Goal: Task Accomplishment & Management: Manage account settings

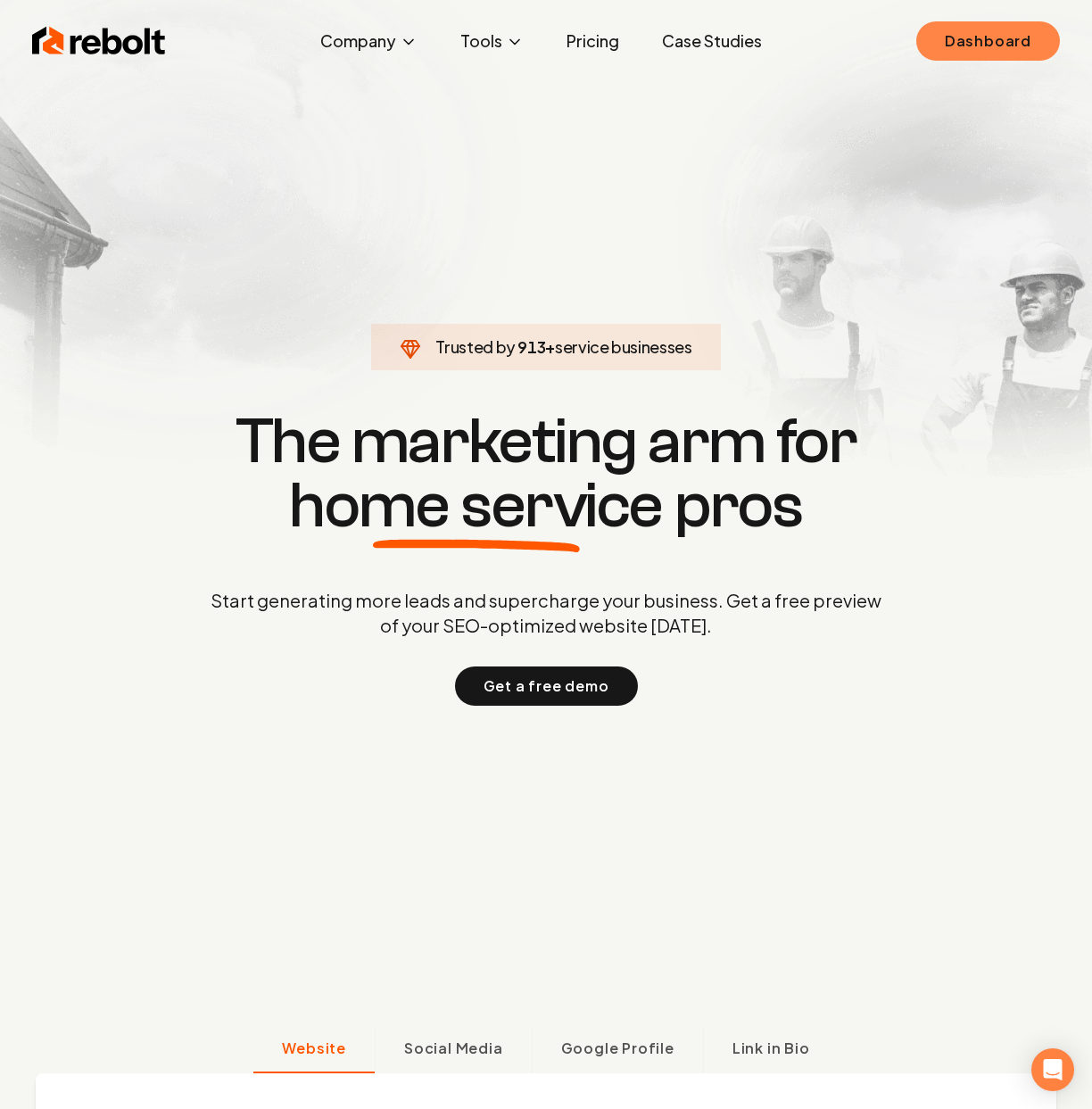
click at [1004, 57] on link "Dashboard" at bounding box center [987, 41] width 144 height 39
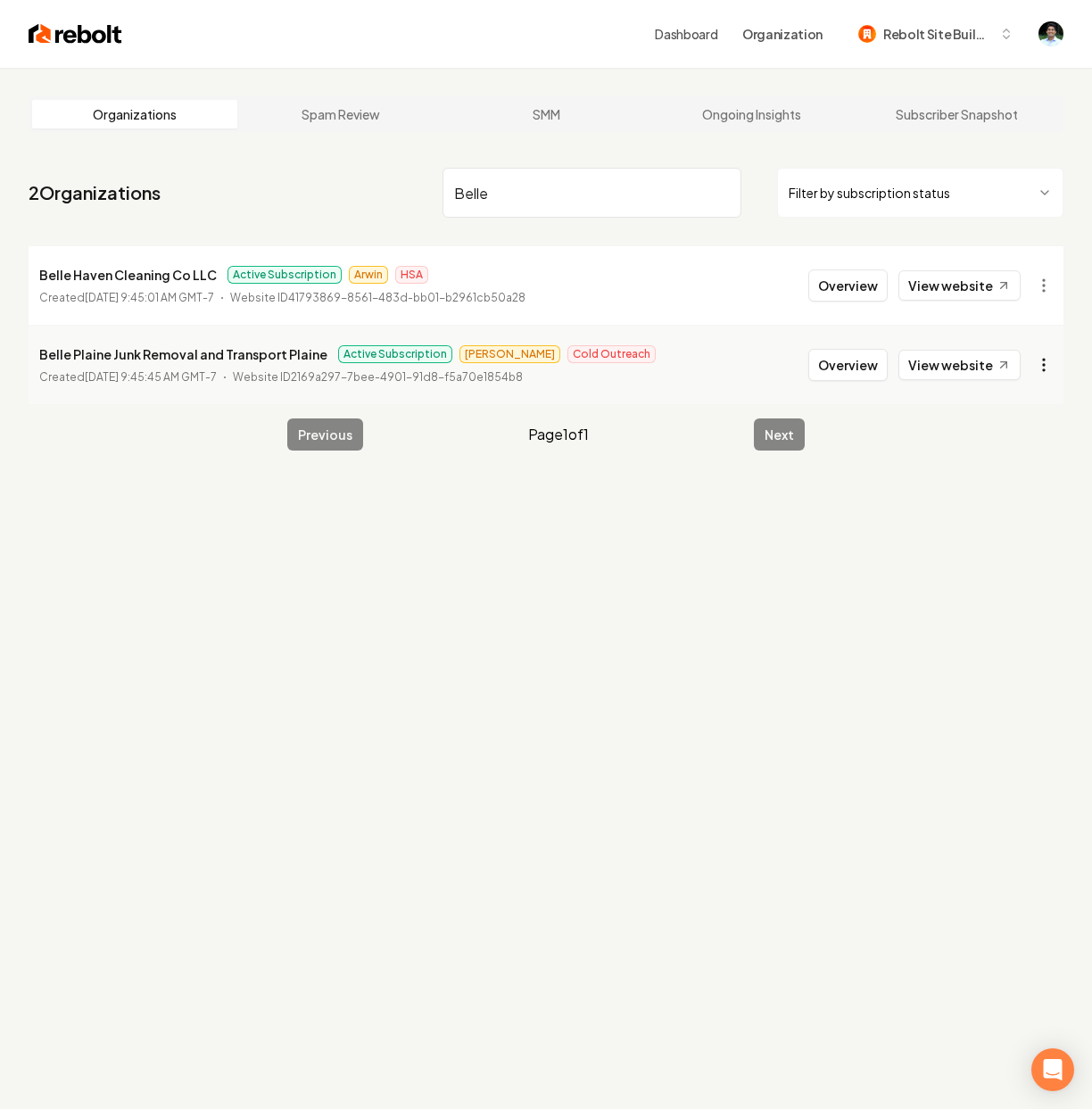
type input "Belle"
click at [1046, 361] on html "Dashboard Organization Rebolt Site Builder Organizations Spam Review SMM Ongoin…" at bounding box center [546, 554] width 1092 height 1109
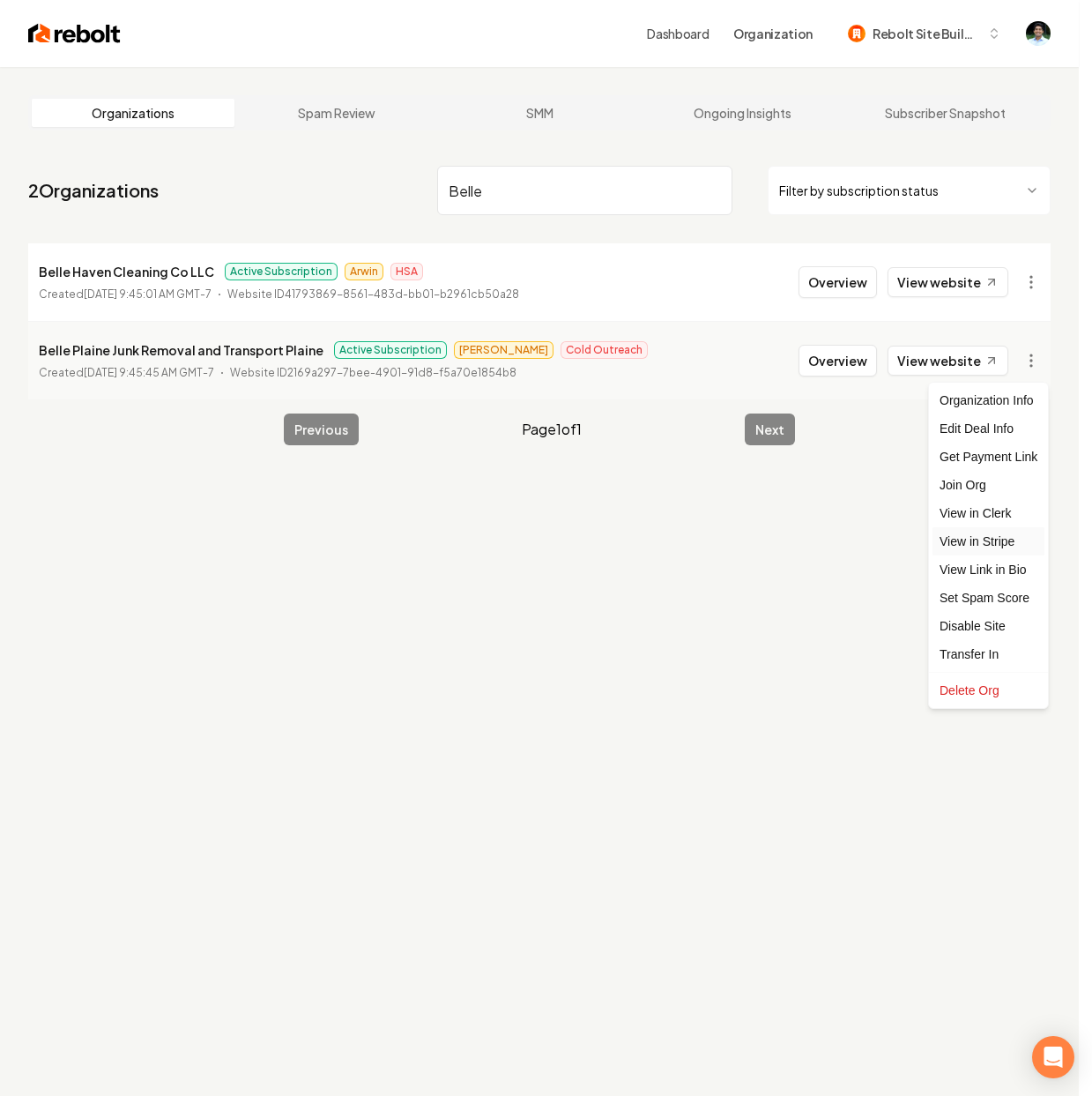
click at [1007, 547] on link "View in Stripe" at bounding box center [988, 541] width 112 height 28
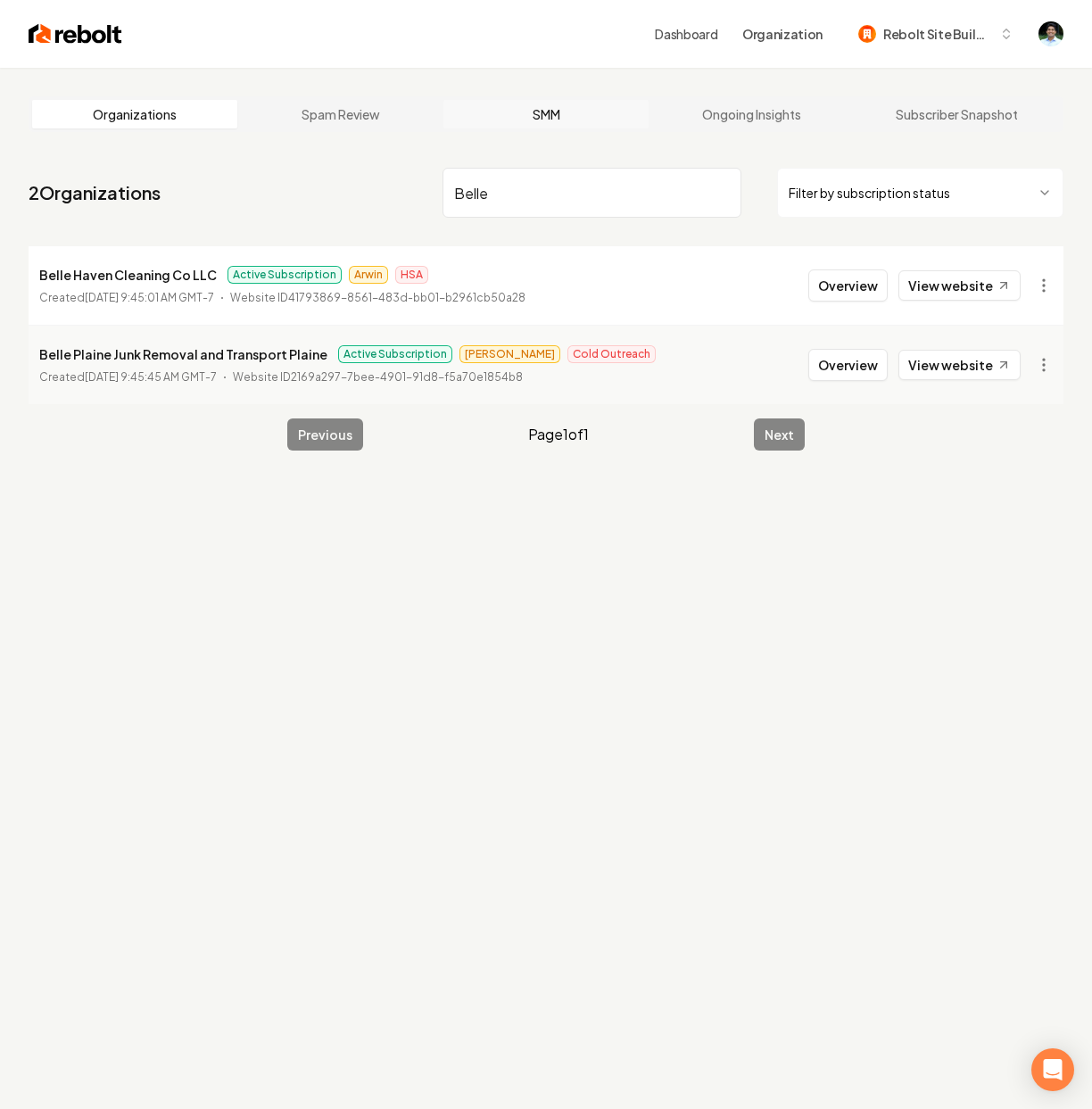
click at [639, 102] on link "SMM" at bounding box center [546, 114] width 206 height 29
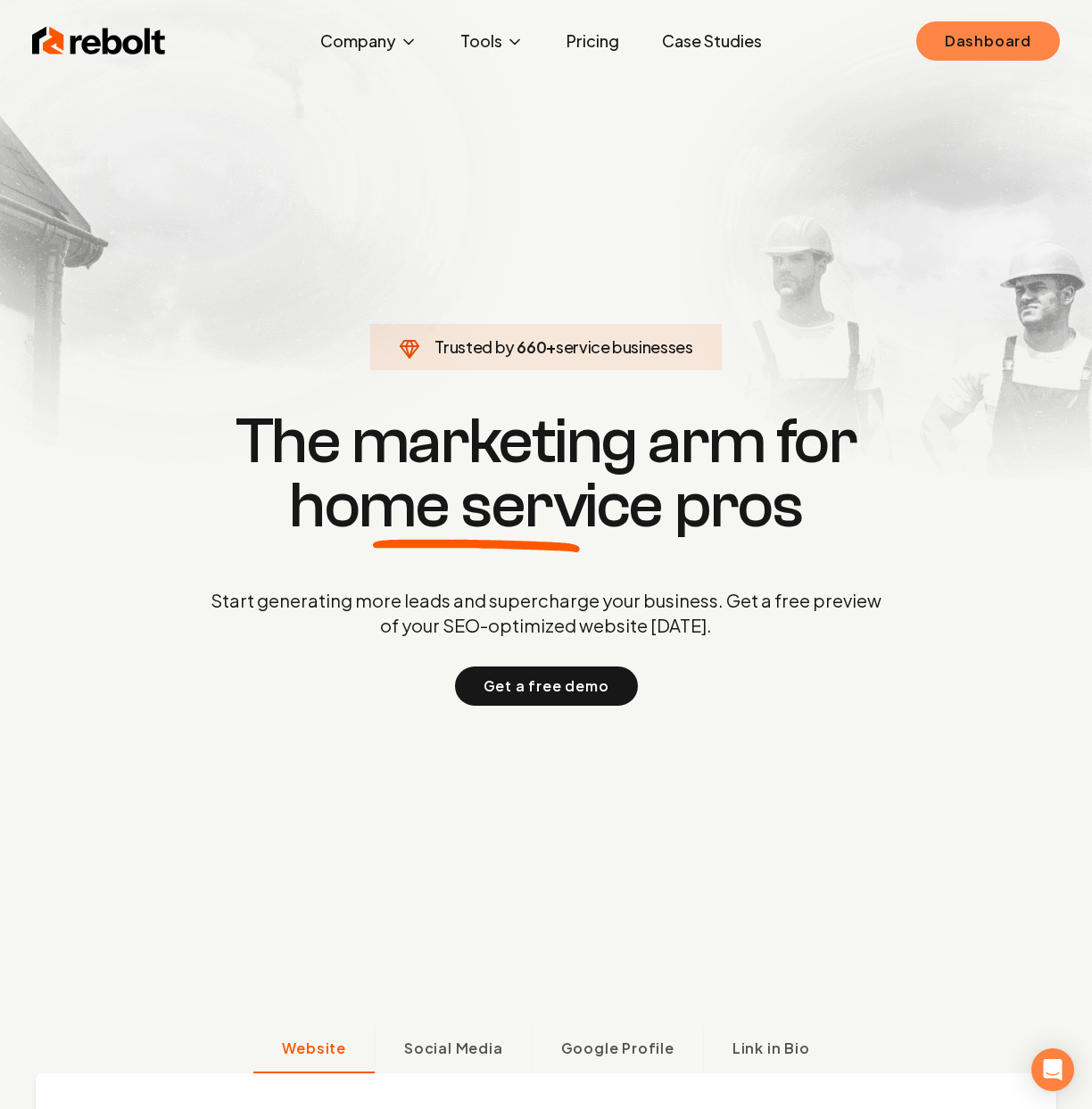
click at [949, 47] on link "Dashboard" at bounding box center [987, 41] width 144 height 39
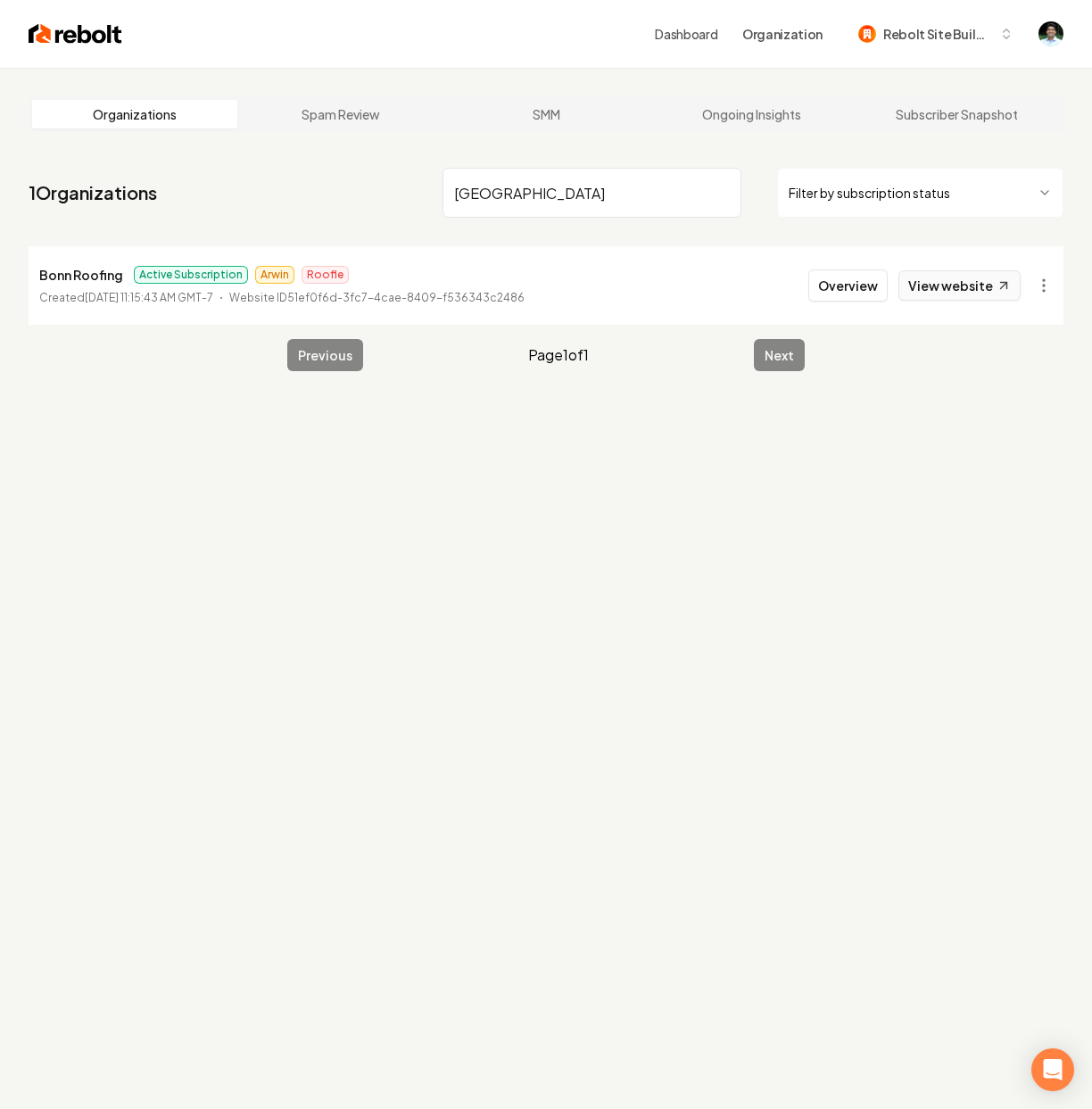
type input "Bonn"
click at [976, 287] on link "View website" at bounding box center [959, 285] width 122 height 30
click at [1047, 289] on html "Dashboard Organization Rebolt Site Builder Organizations Spam Review SMM Ongoin…" at bounding box center [546, 554] width 1092 height 1109
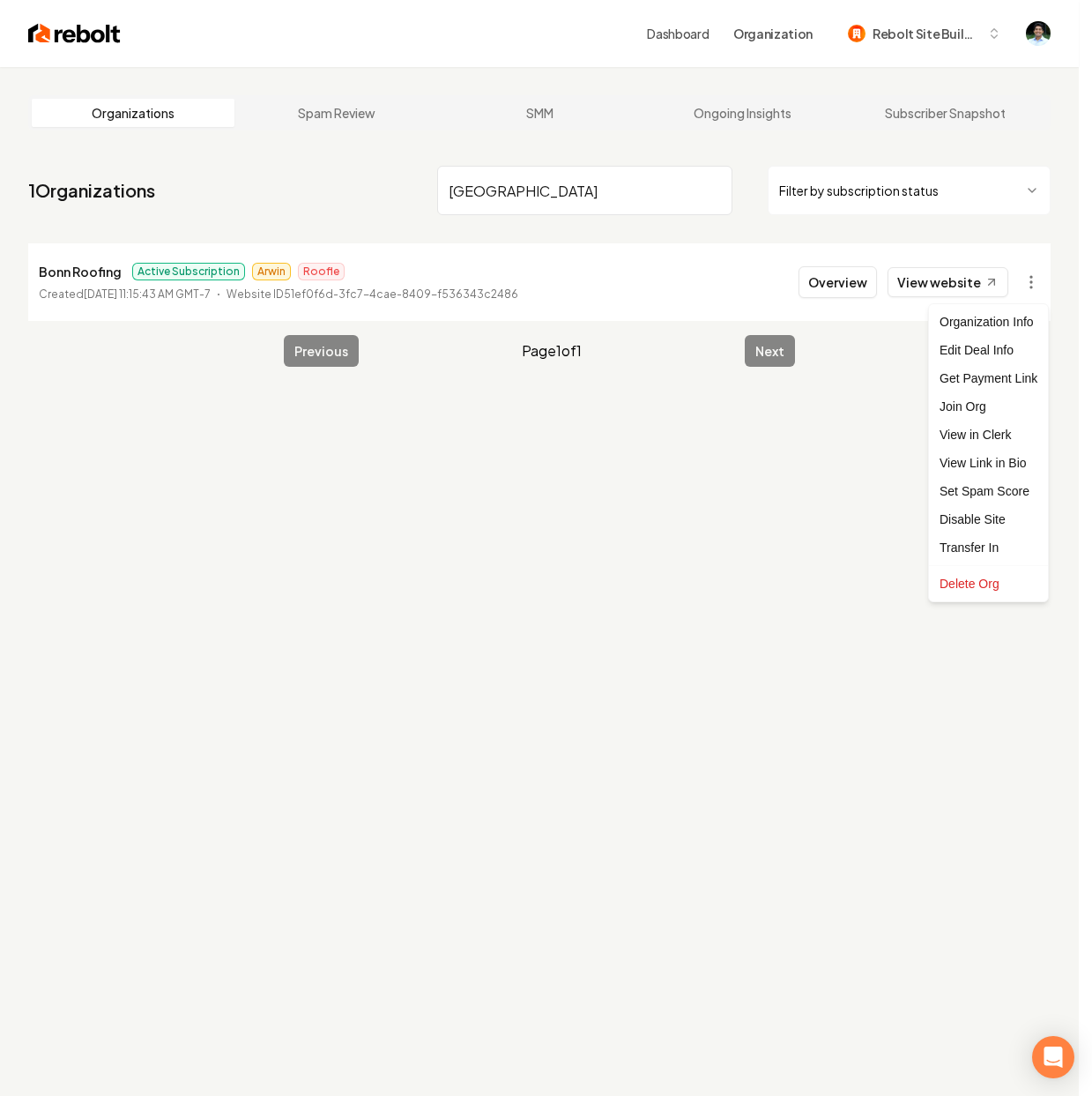
click at [891, 472] on html "Dashboard Organization Rebolt Site Builder Organizations Spam Review SMM Ongoin…" at bounding box center [546, 548] width 1092 height 1096
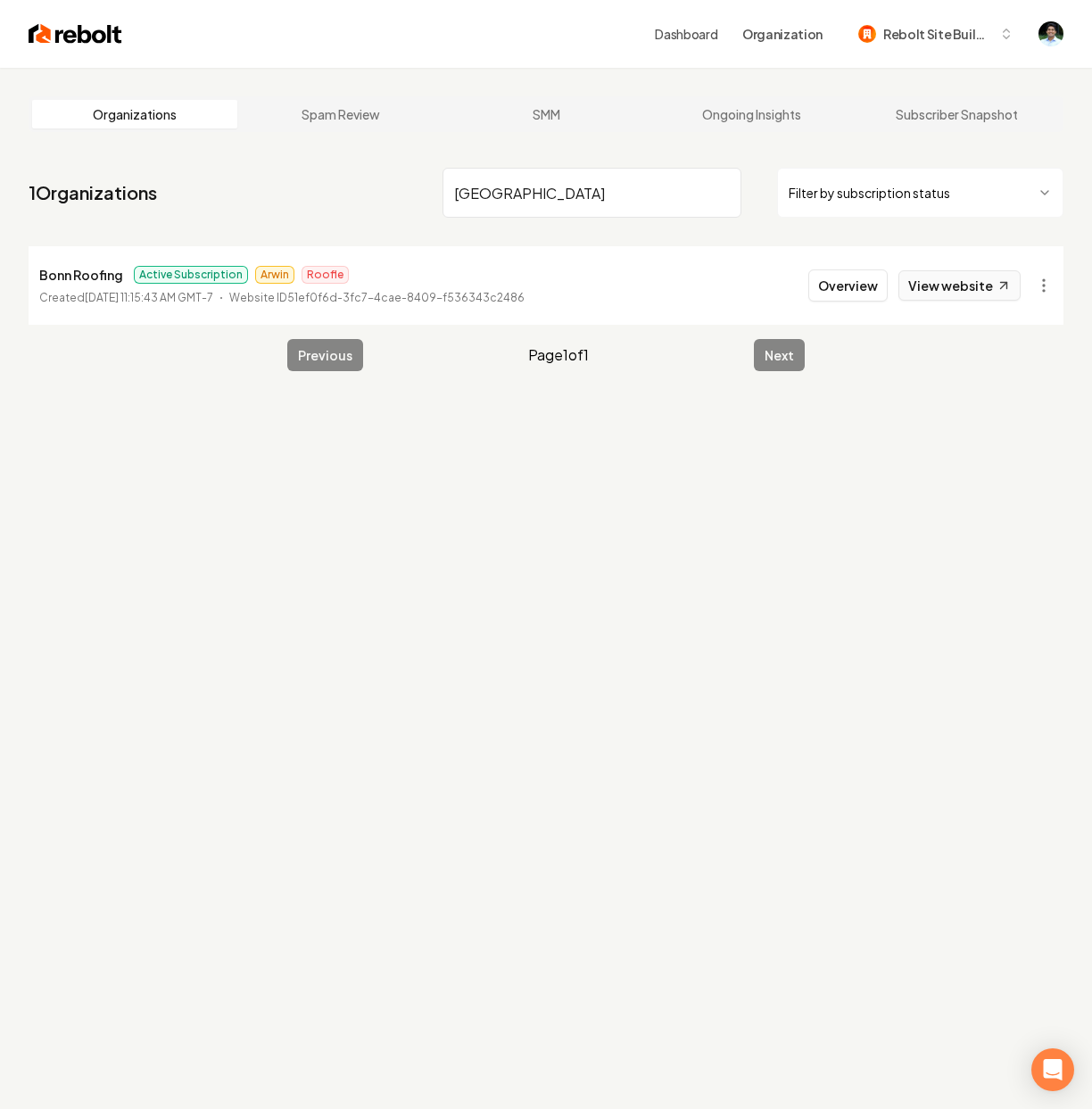
click at [977, 282] on link "View website" at bounding box center [959, 285] width 122 height 30
